Goal: Information Seeking & Learning: Find specific page/section

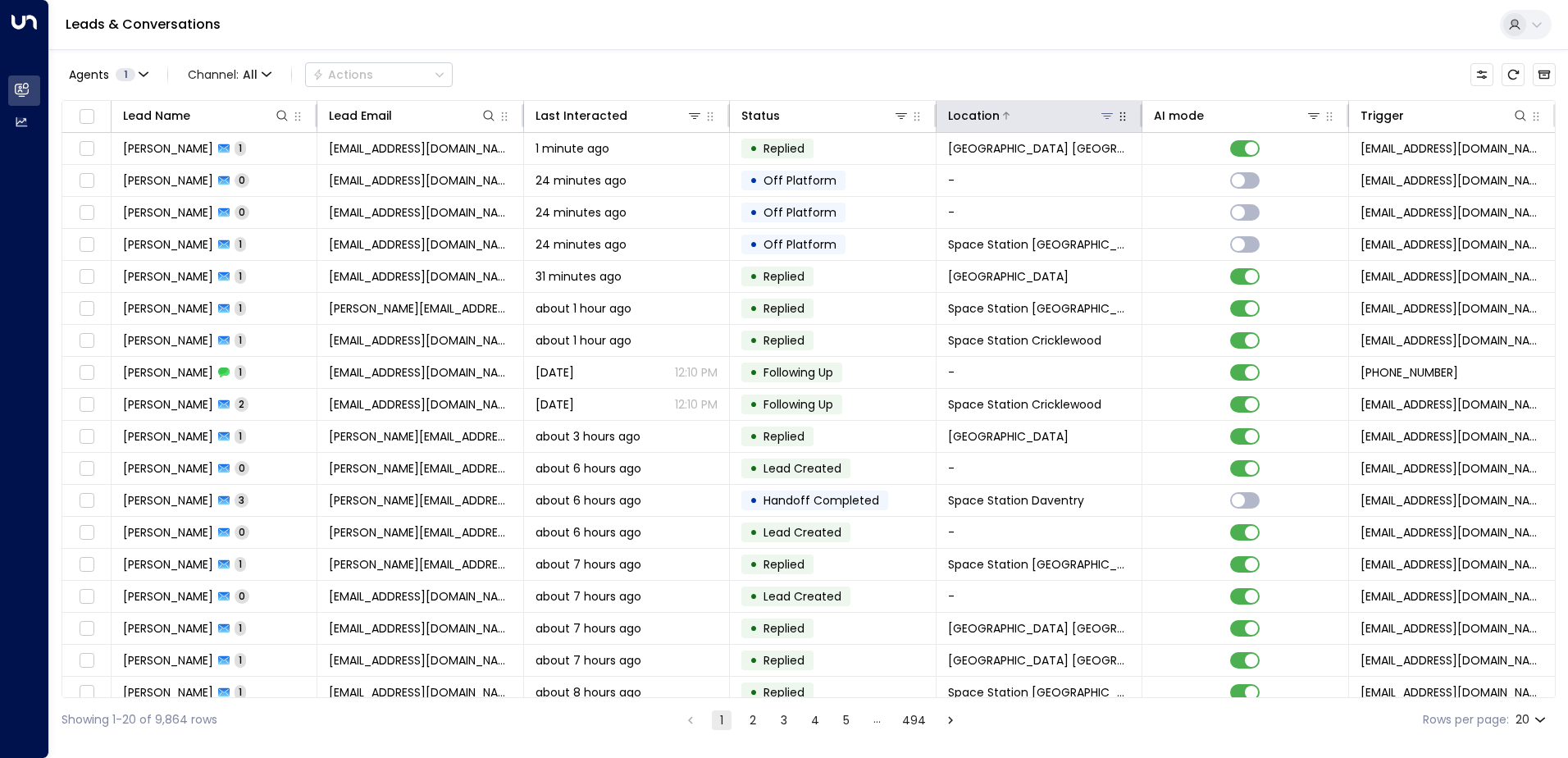
click at [1103, 117] on icon at bounding box center [1106, 115] width 13 height 13
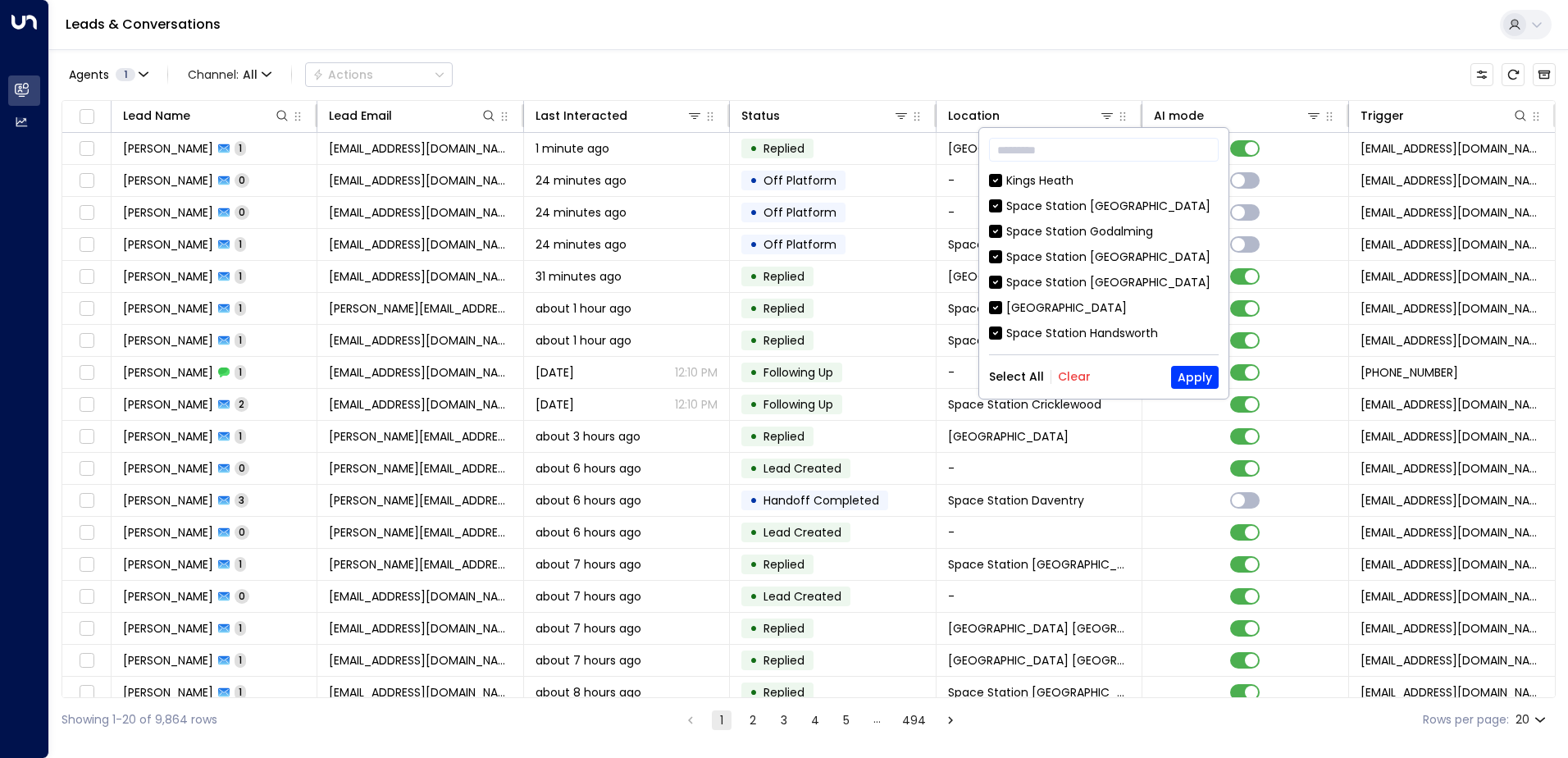
click at [1063, 376] on button "Clear" at bounding box center [1073, 377] width 33 height 13
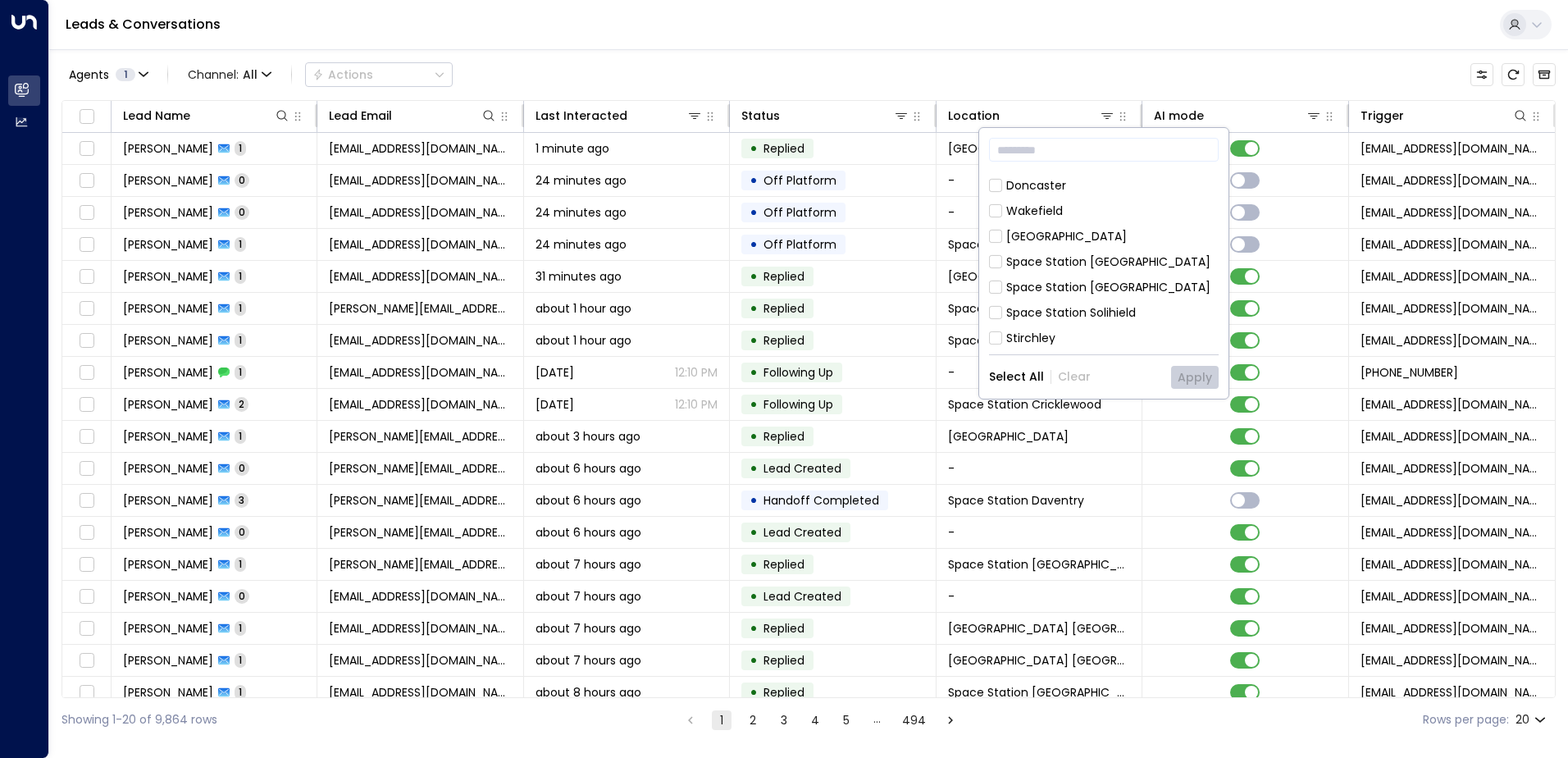
scroll to position [344, 0]
click at [1086, 269] on div "Space Station [GEOGRAPHIC_DATA]" at bounding box center [1108, 277] width 204 height 17
click at [1182, 367] on button "Apply" at bounding box center [1194, 378] width 47 height 23
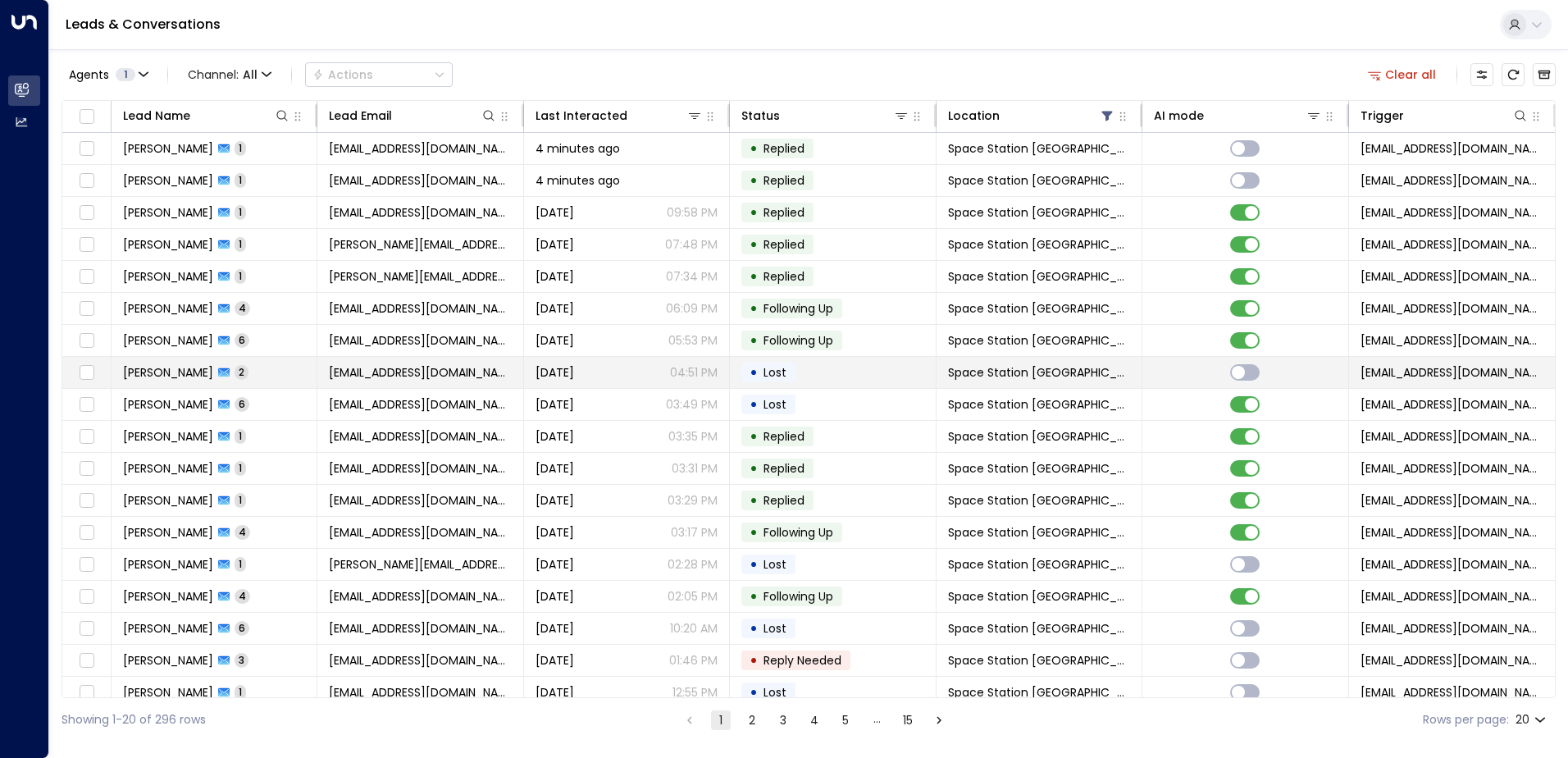
click at [220, 380] on td "[PERSON_NAME] 2" at bounding box center [215, 372] width 206 height 31
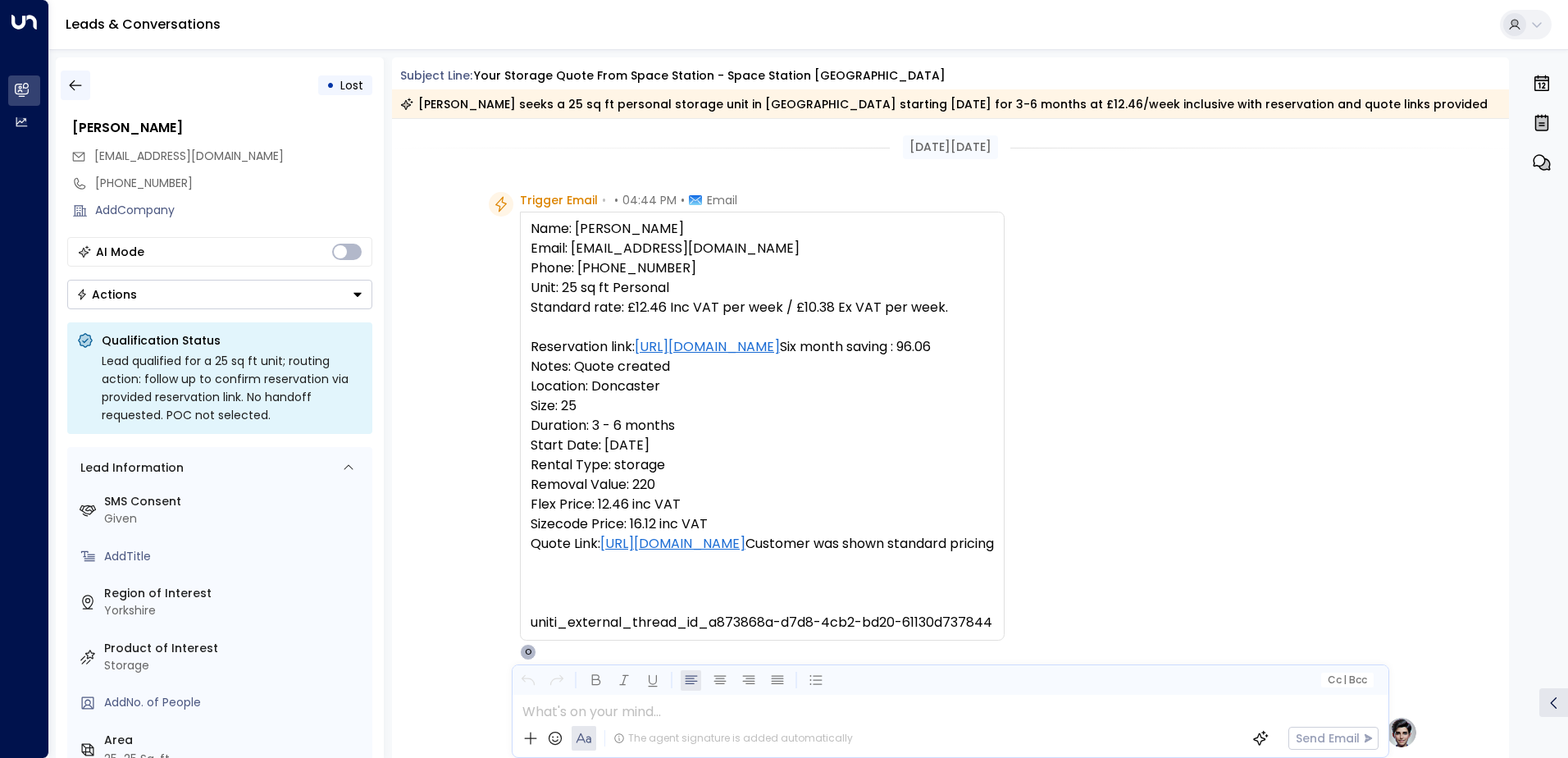
click at [74, 89] on icon "button" at bounding box center [75, 85] width 12 height 10
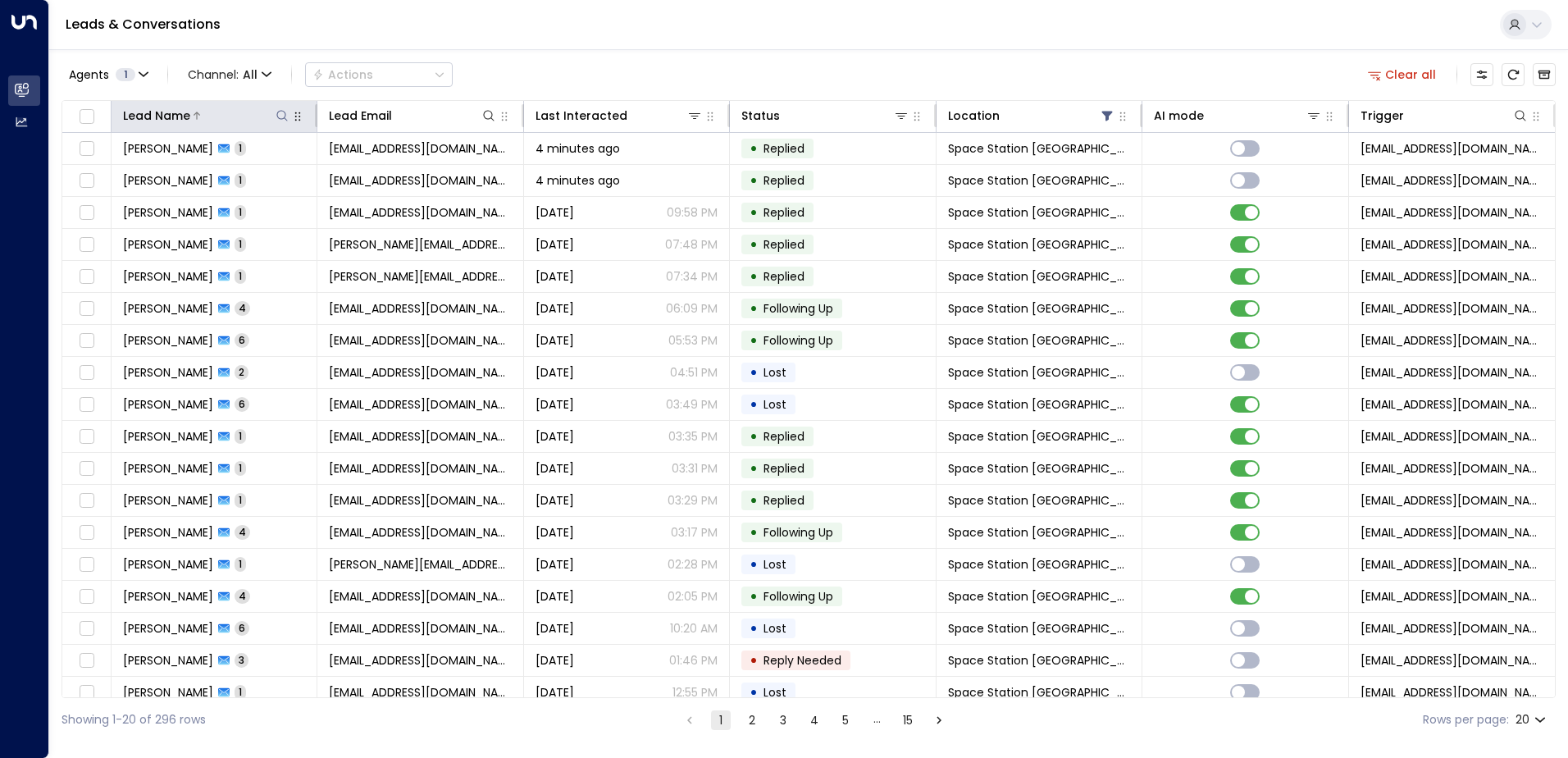
click at [287, 114] on icon at bounding box center [282, 115] width 13 height 13
type input "****"
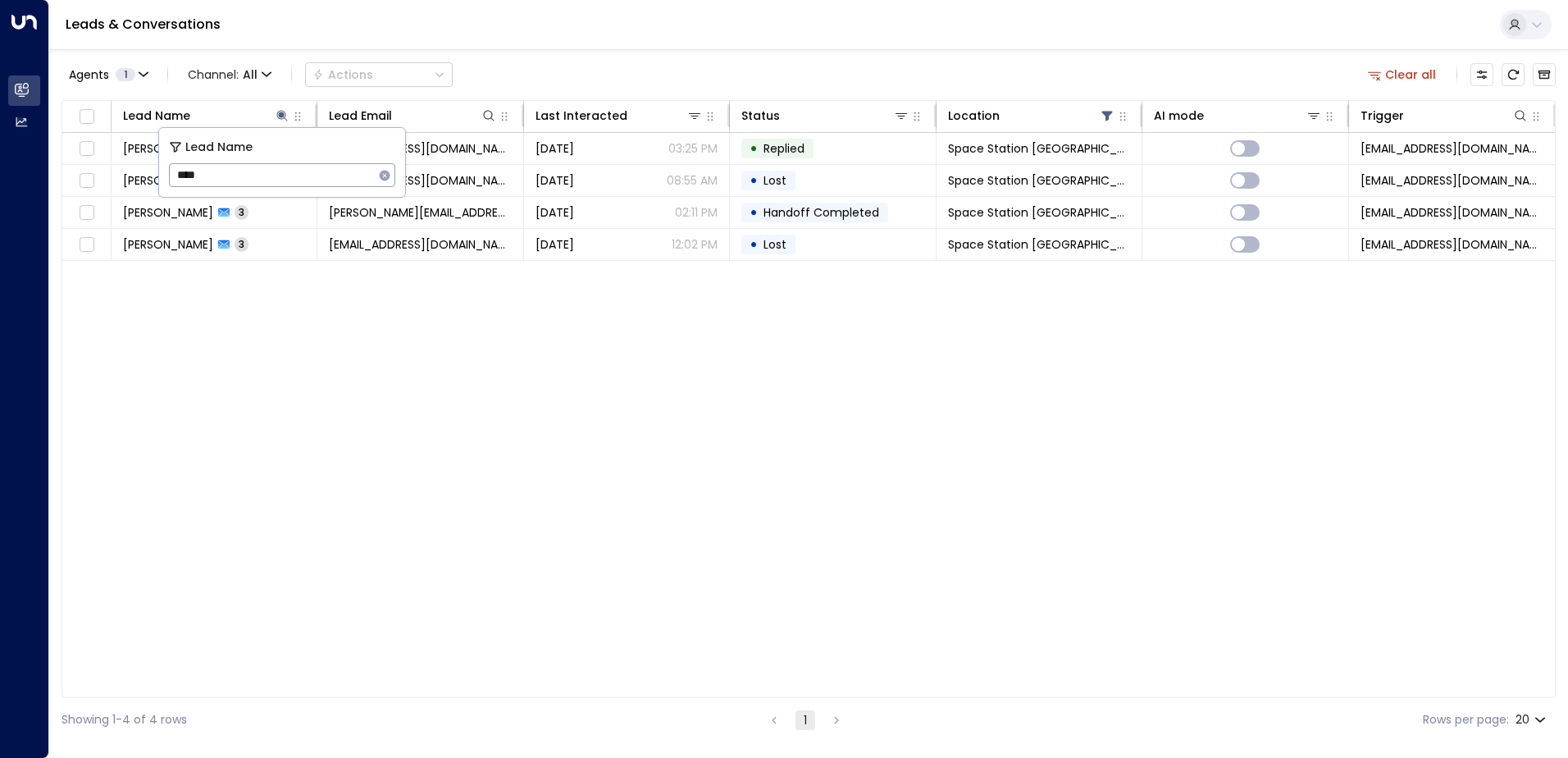
click at [195, 366] on div "Lead Name Lead Email Last Interacted Status Location AI mode Trigger [PERSON_NA…" at bounding box center [808, 399] width 1493 height 598
click at [282, 112] on icon at bounding box center [282, 115] width 13 height 13
click at [272, 121] on div at bounding box center [240, 115] width 100 height 16
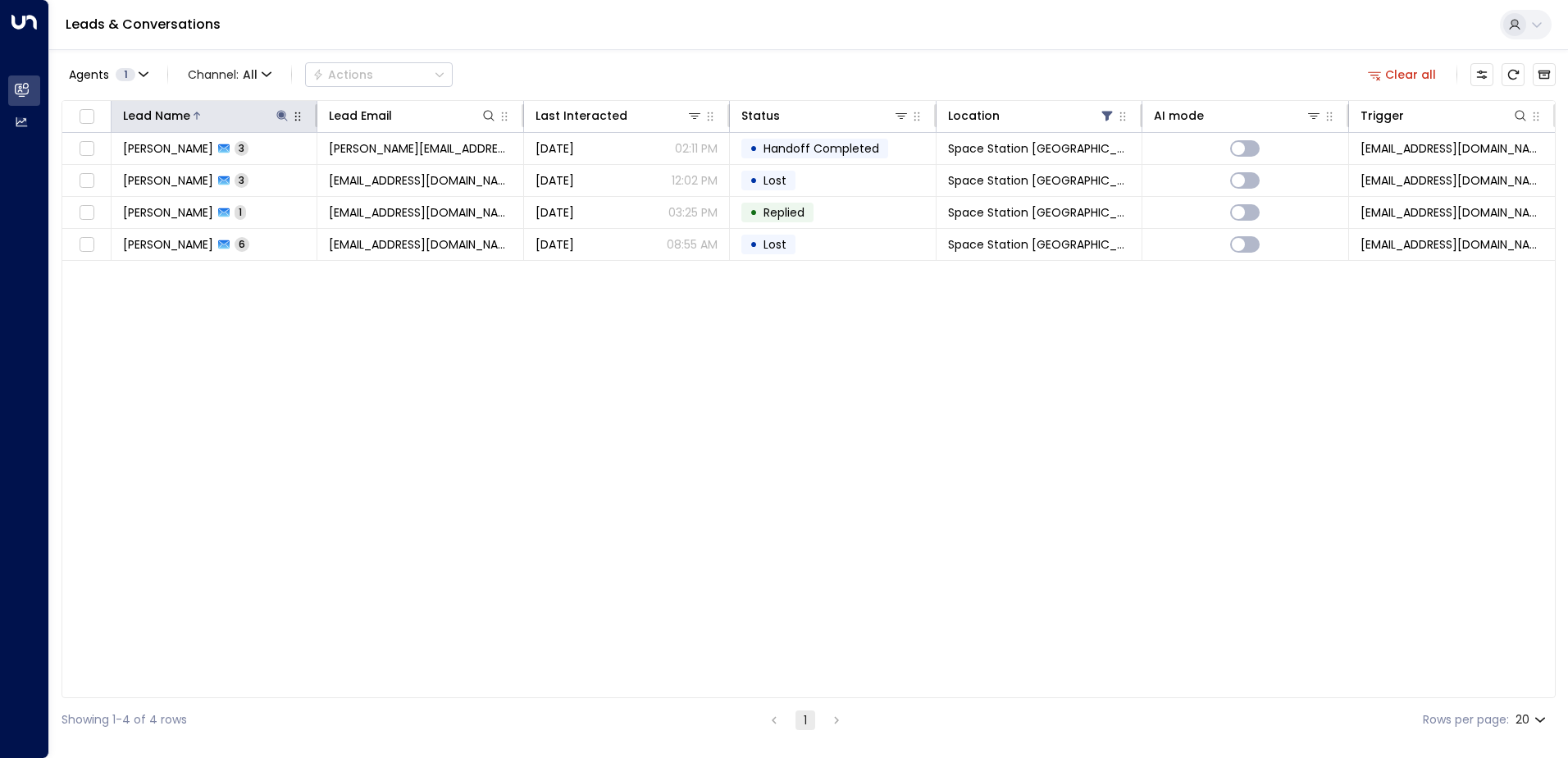
click at [282, 116] on icon at bounding box center [282, 115] width 10 height 10
drag, startPoint x: 238, startPoint y: 181, endPoint x: 166, endPoint y: 178, distance: 72.1
click at [166, 178] on div "Lead Name **** ​" at bounding box center [282, 162] width 246 height 69
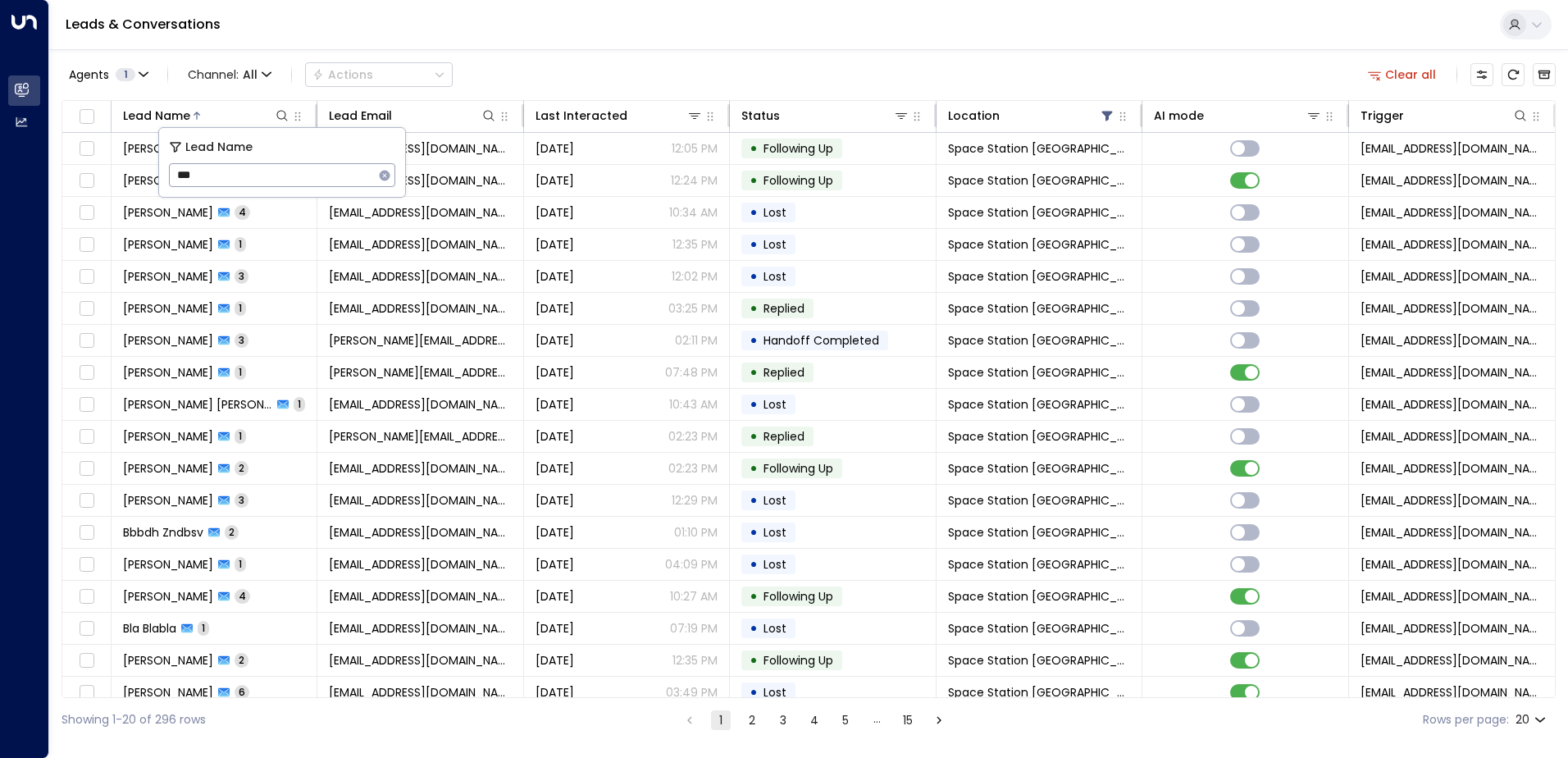
type input "***"
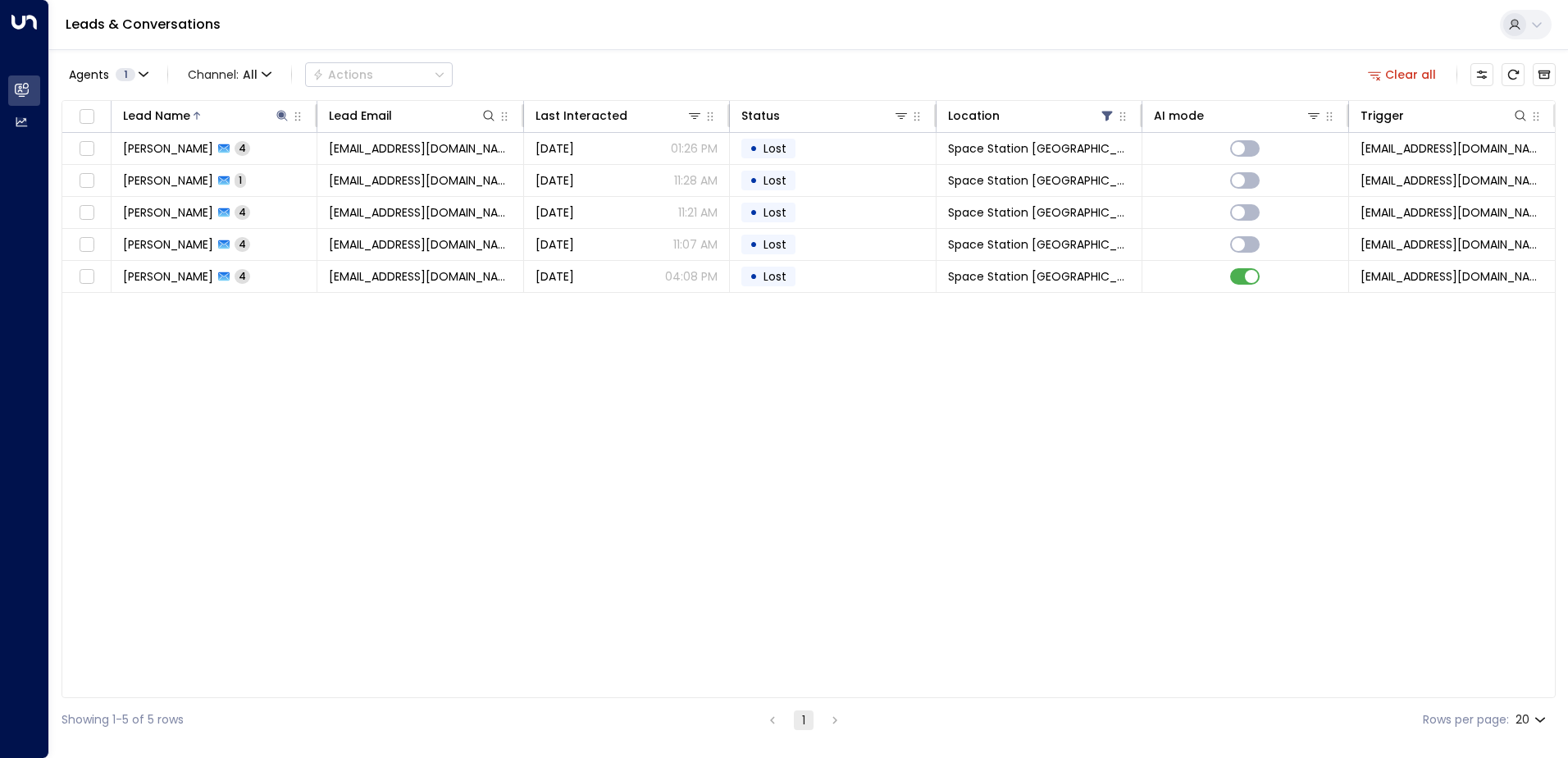
click at [399, 368] on div "Lead Name Lead Email Last Interacted Status Location AI mode Trigger [PERSON_NA…" at bounding box center [808, 399] width 1493 height 598
click at [287, 121] on icon at bounding box center [282, 115] width 13 height 13
click at [279, 118] on icon at bounding box center [282, 115] width 10 height 10
drag, startPoint x: 200, startPoint y: 182, endPoint x: 166, endPoint y: 165, distance: 38.0
click at [166, 165] on div "Lead Name *** ​" at bounding box center [282, 162] width 246 height 69
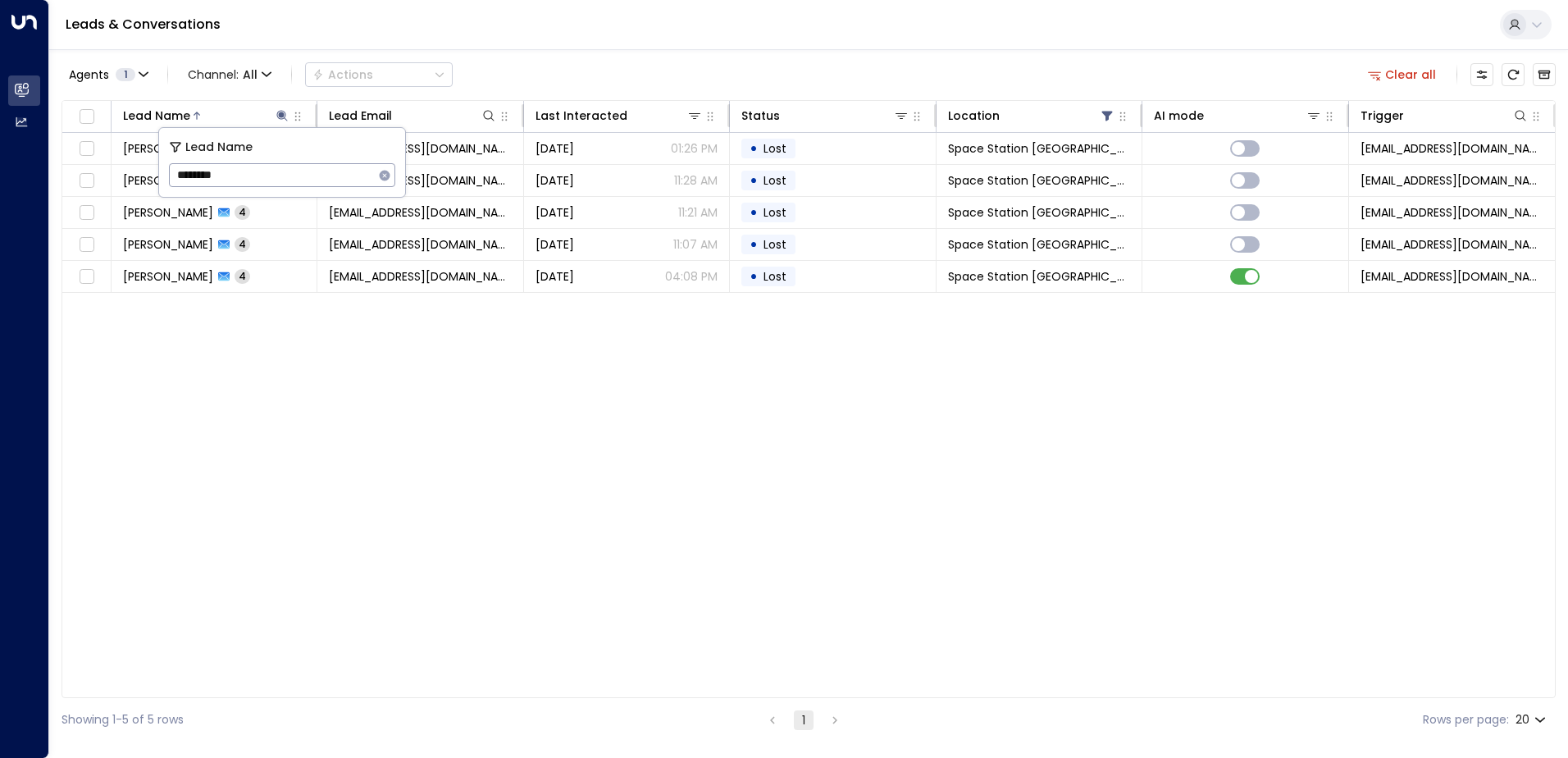
type input "********"
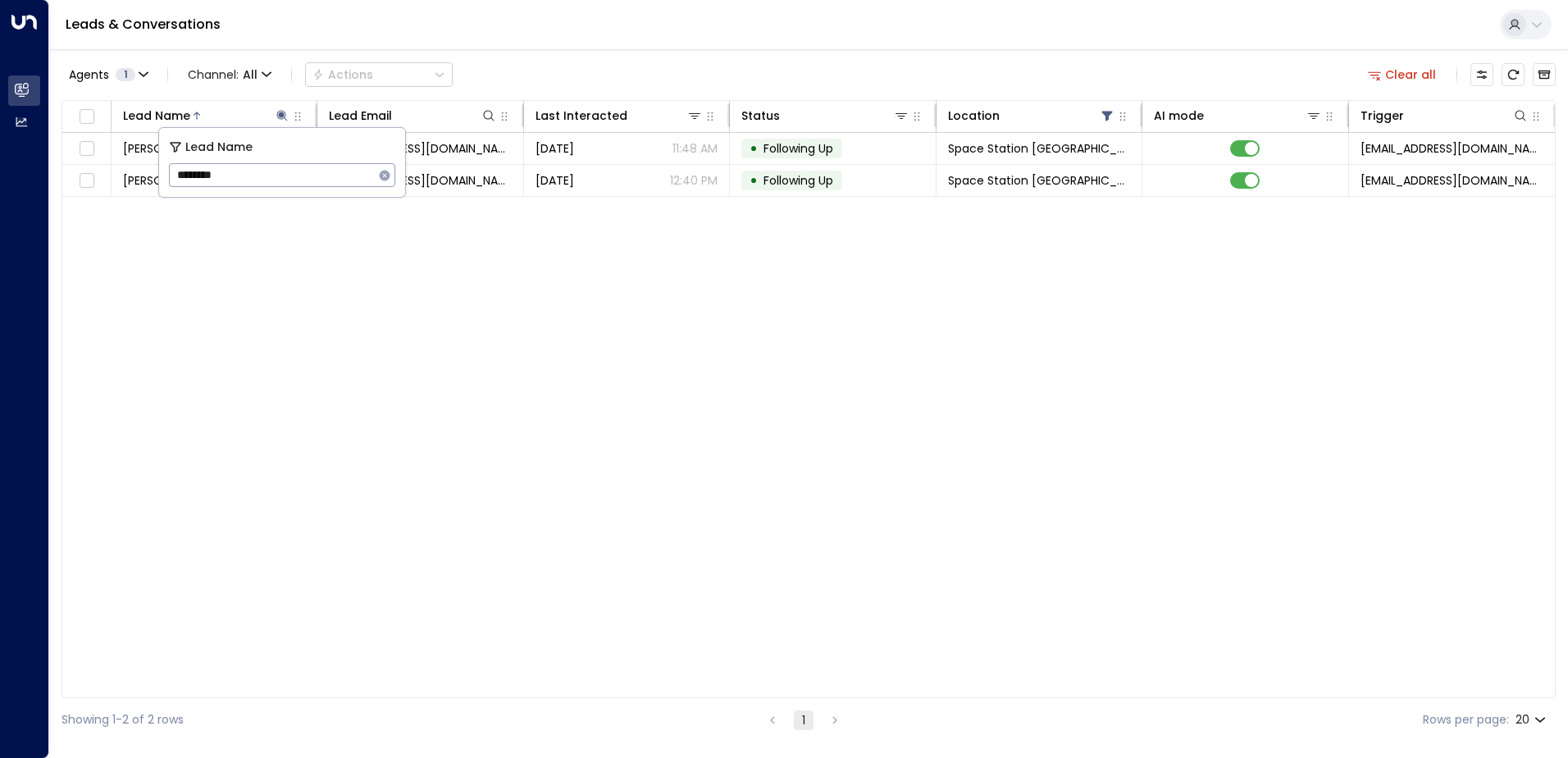
click at [261, 263] on div "Lead Name Lead Email Last Interacted Status Location AI mode Trigger [PERSON_NA…" at bounding box center [808, 399] width 1493 height 598
click at [277, 108] on button at bounding box center [282, 115] width 16 height 16
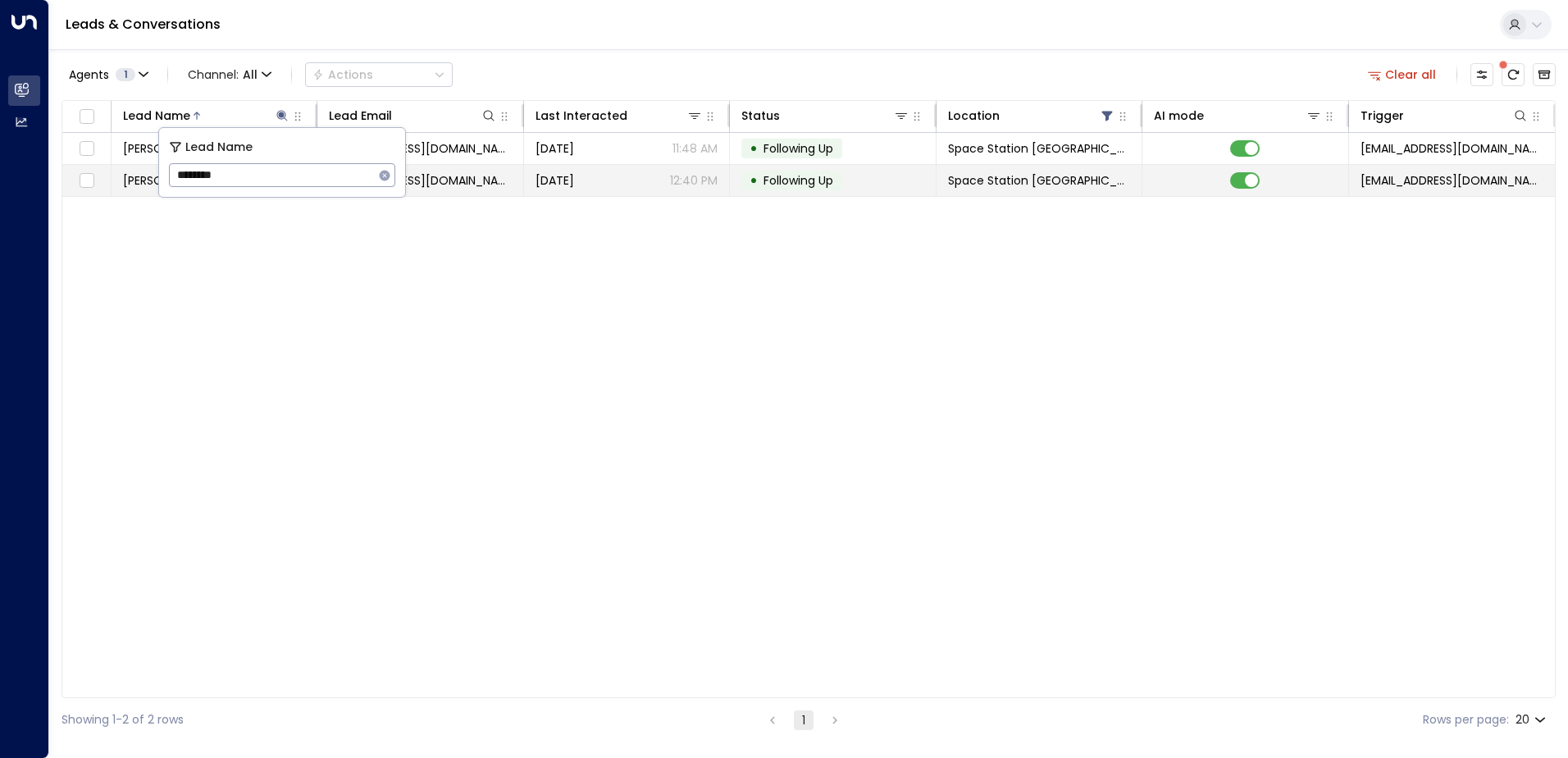
drag, startPoint x: 248, startPoint y: 170, endPoint x: 132, endPoint y: 174, distance: 116.1
click at [132, 174] on body "Overview Leads & Conversations Leads & Conversations Analytics Analytics Leads …" at bounding box center [784, 371] width 1568 height 742
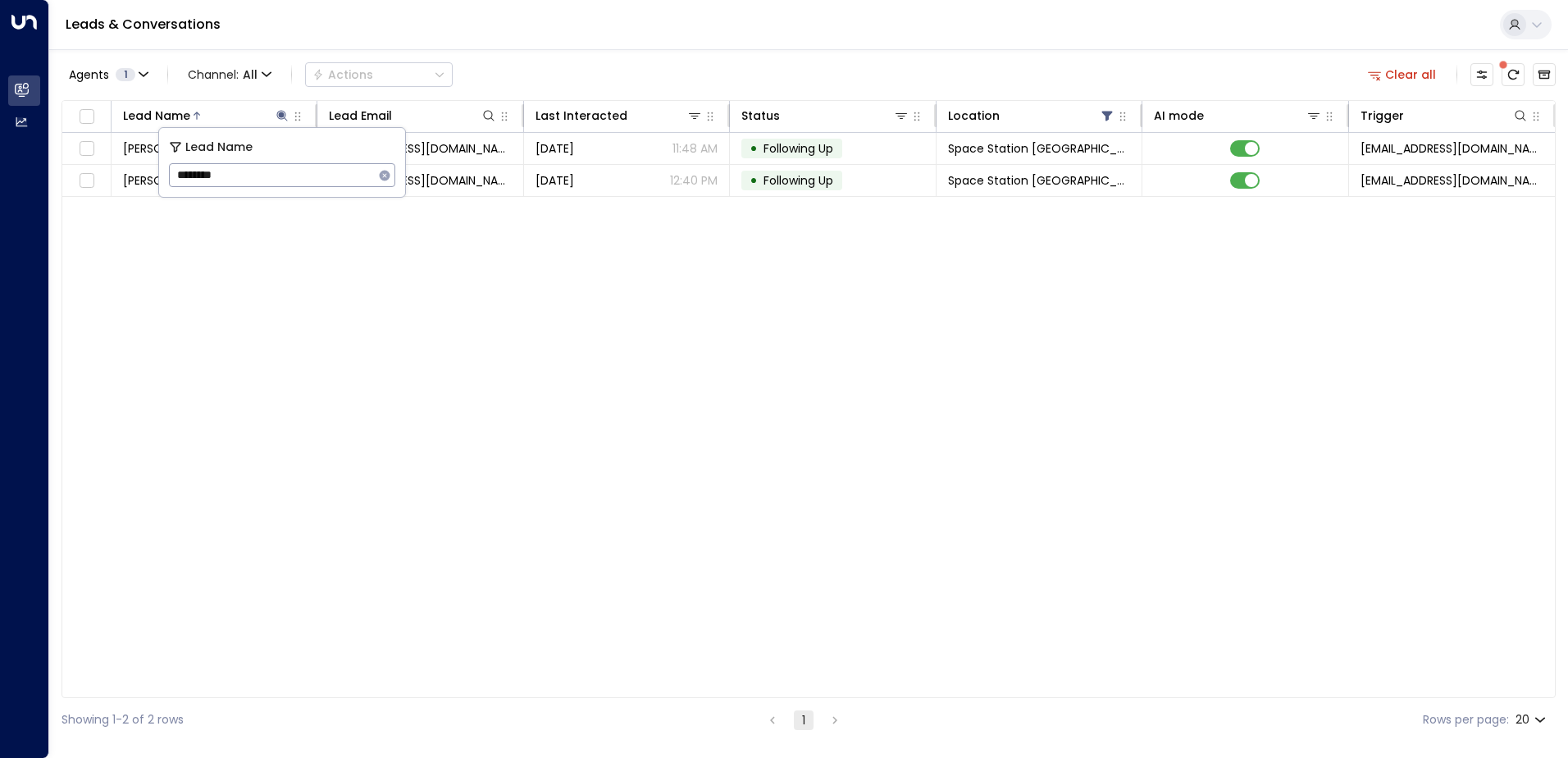
drag, startPoint x: 718, startPoint y: 343, endPoint x: 752, endPoint y: 526, distance: 186.1
drag, startPoint x: 752, startPoint y: 526, endPoint x: 333, endPoint y: 407, distance: 435.6
click at [333, 407] on div "Lead Name Lead Email Last Interacted Status Location AI mode Trigger [PERSON_NA…" at bounding box center [808, 399] width 1493 height 598
click at [283, 115] on icon at bounding box center [282, 115] width 10 height 10
click at [279, 114] on icon at bounding box center [282, 115] width 13 height 13
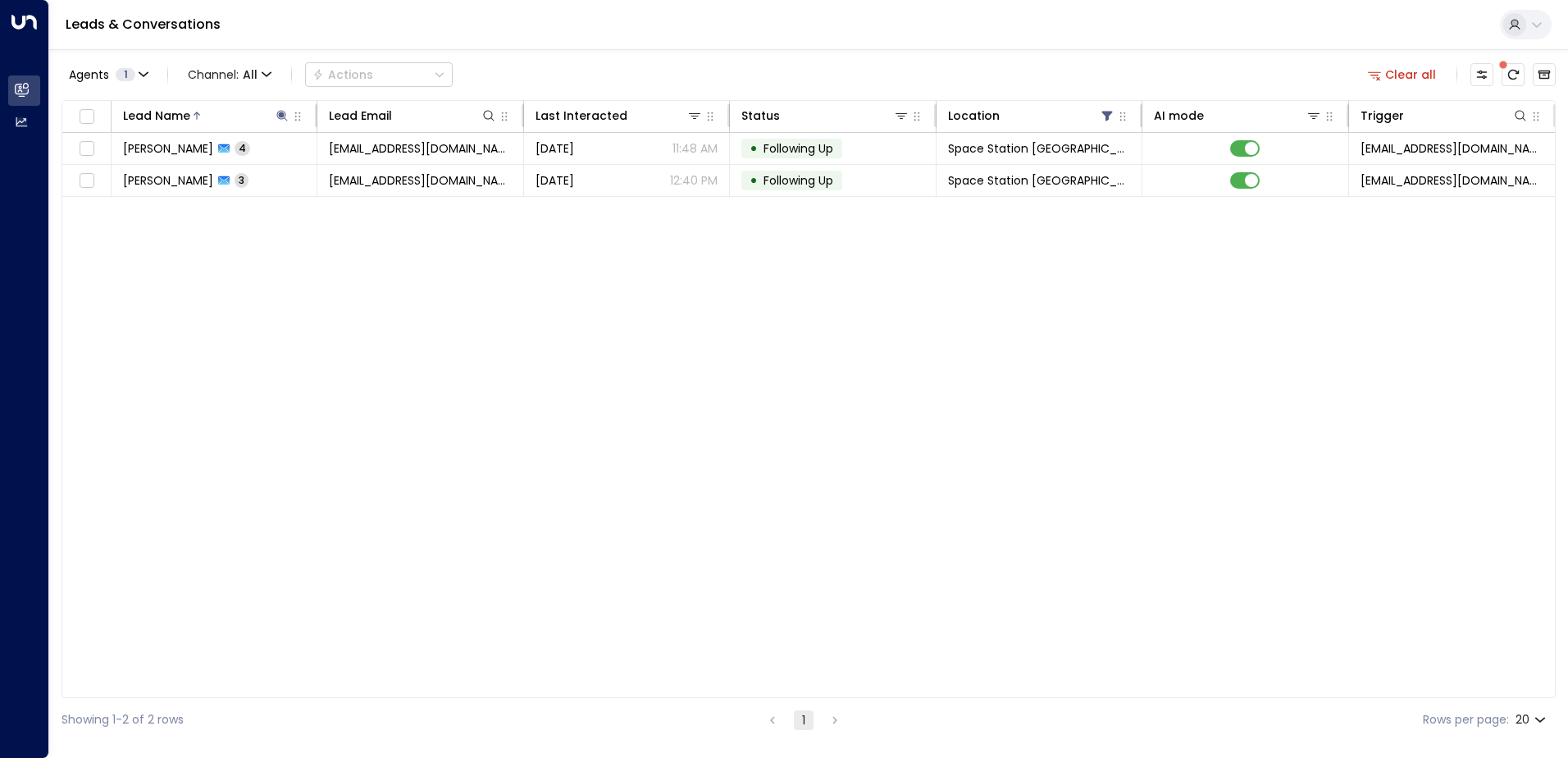
click at [338, 401] on div "Lead Name Lead Email Last Interacted Status Location AI mode Trigger [PERSON_NA…" at bounding box center [808, 399] width 1493 height 598
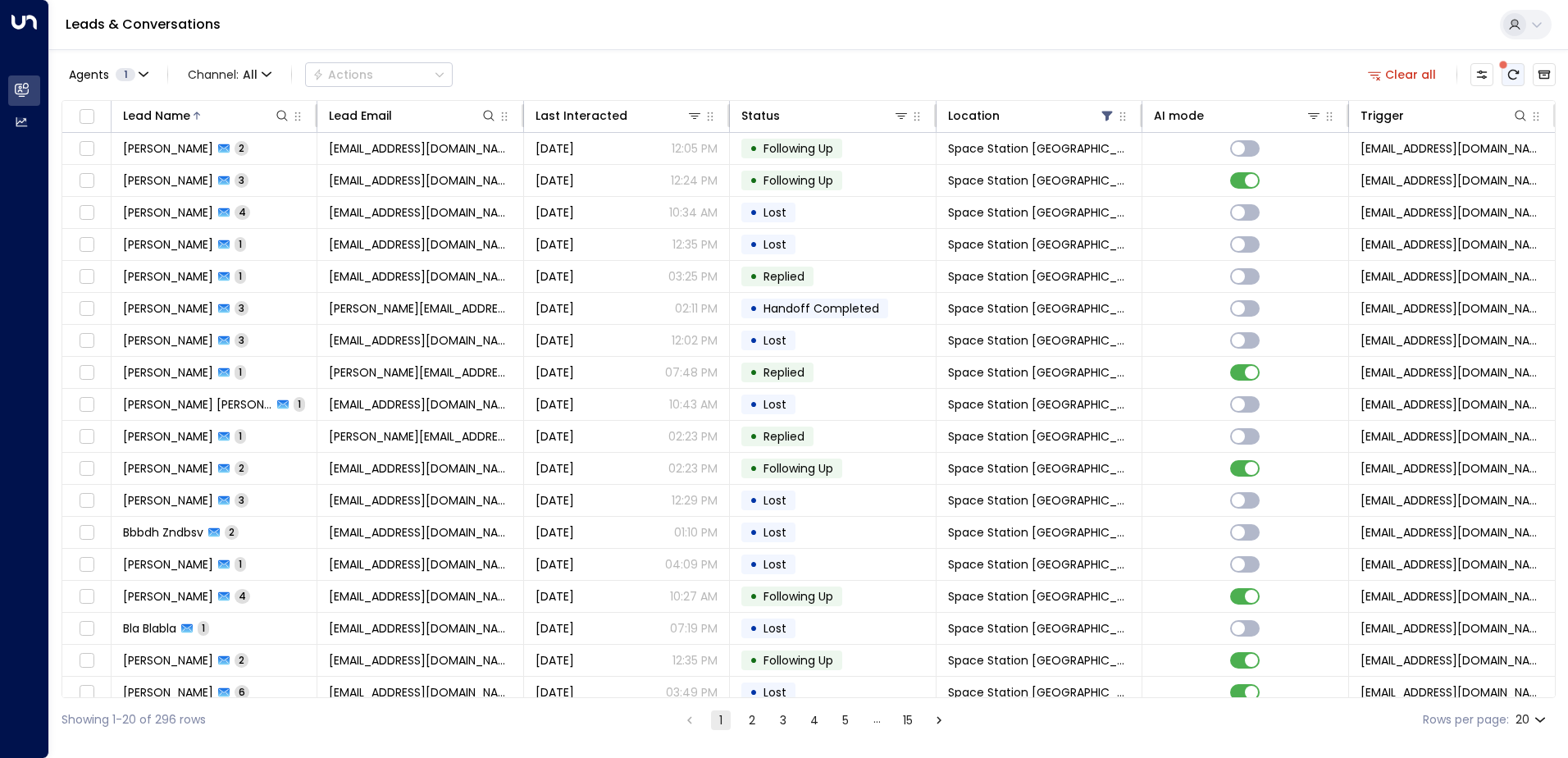
click at [1512, 76] on icon "There are new threads available. Refresh the grid to view the latest updates." at bounding box center [1513, 75] width 13 height 13
